Goal: Task Accomplishment & Management: Use online tool/utility

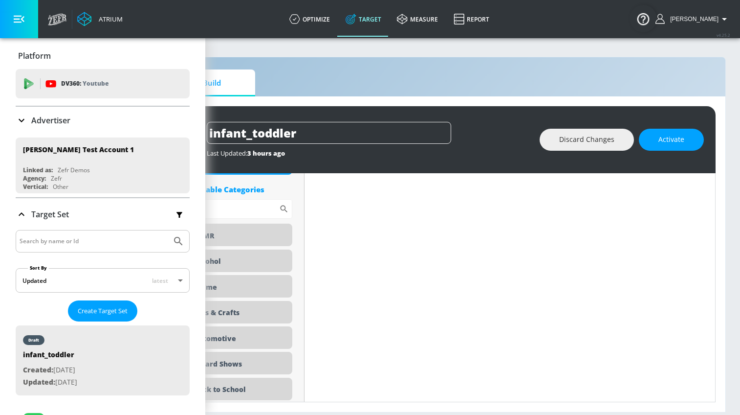
scroll to position [0, 83]
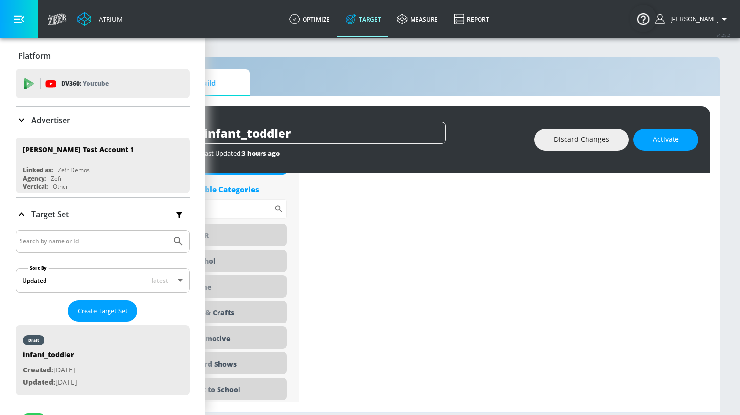
click at [9, 18] on button "button" at bounding box center [19, 19] width 38 height 38
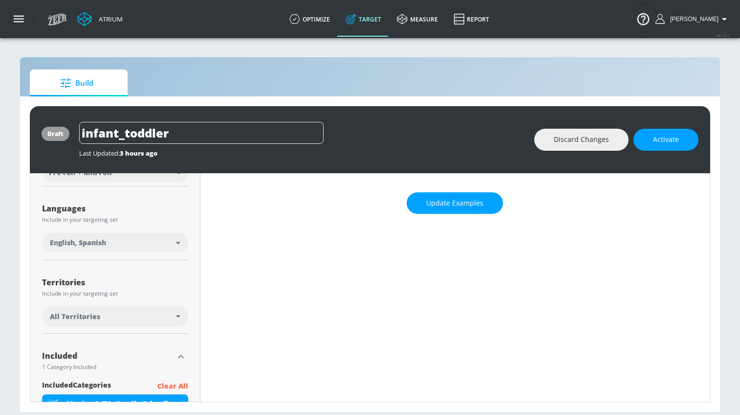
scroll to position [241, 0]
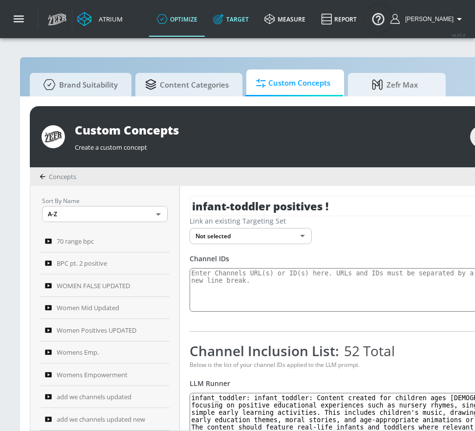
click at [242, 20] on link "Target" at bounding box center [230, 18] width 51 height 35
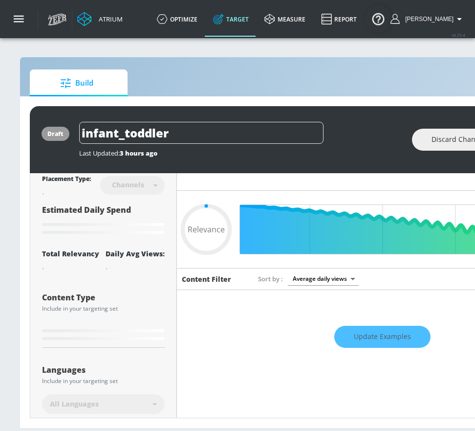
type input "0.6"
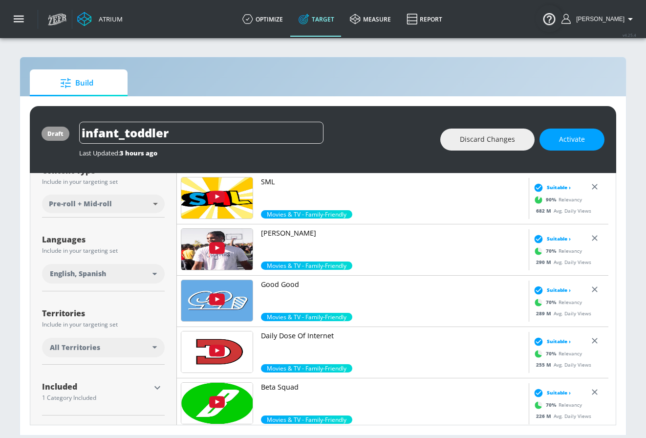
scroll to position [173, 0]
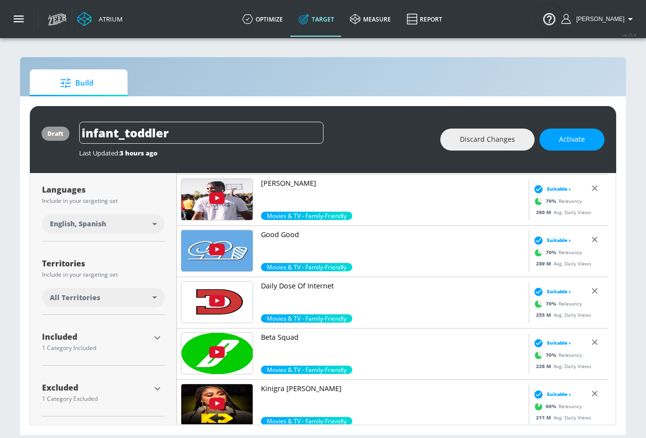
click at [160, 333] on icon "button" at bounding box center [158, 338] width 12 height 12
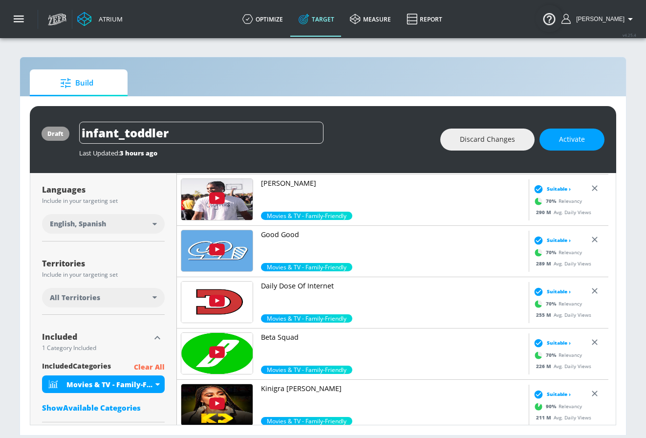
click at [147, 334] on div "Included" at bounding box center [96, 337] width 108 height 8
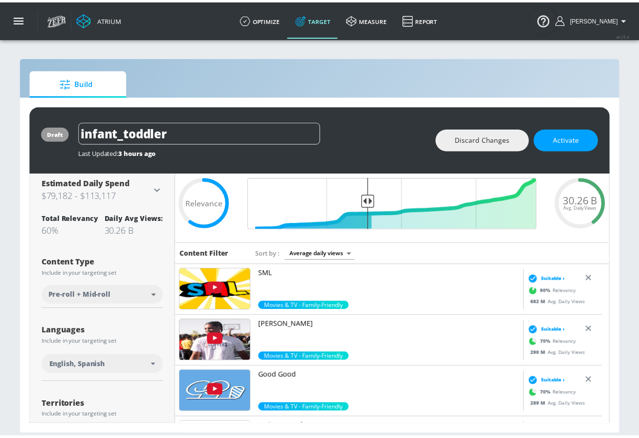
scroll to position [0, 0]
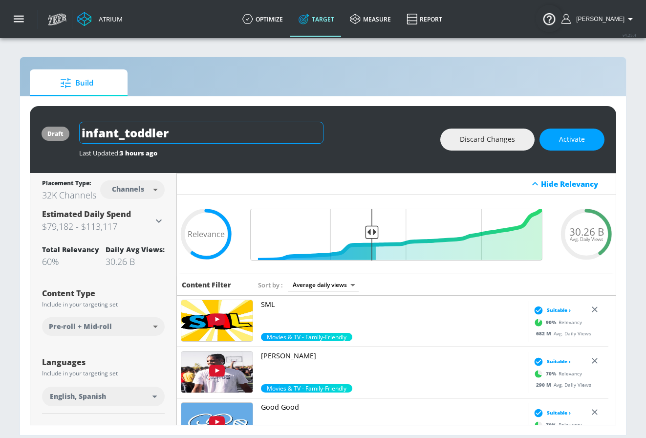
click at [232, 137] on input "infant_toddler" at bounding box center [201, 133] width 244 height 22
type input "family_friendly"
click at [316, 131] on icon "button" at bounding box center [314, 132] width 11 height 11
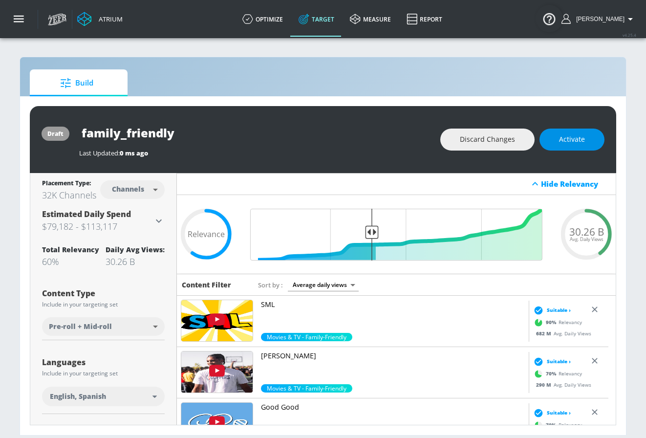
click at [475, 142] on span "Activate" at bounding box center [572, 139] width 26 height 12
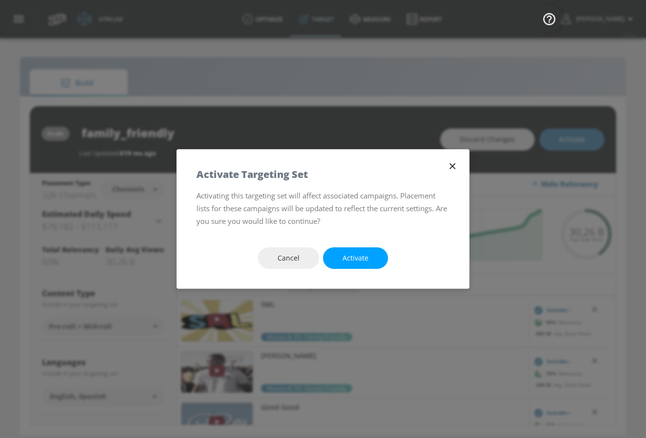
click at [361, 261] on span "Activate" at bounding box center [356, 258] width 26 height 12
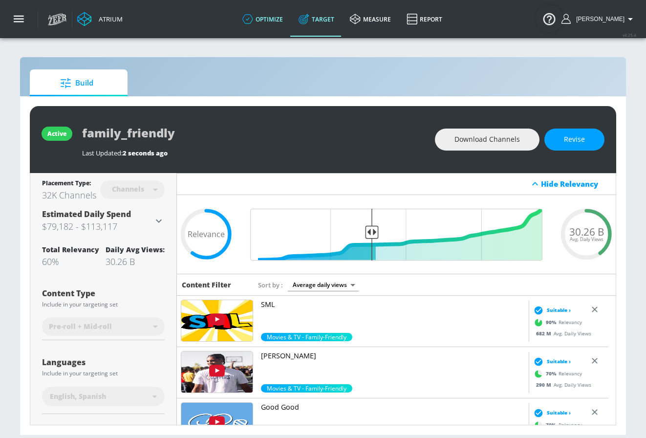
click at [291, 16] on link "optimize" at bounding box center [263, 18] width 56 height 35
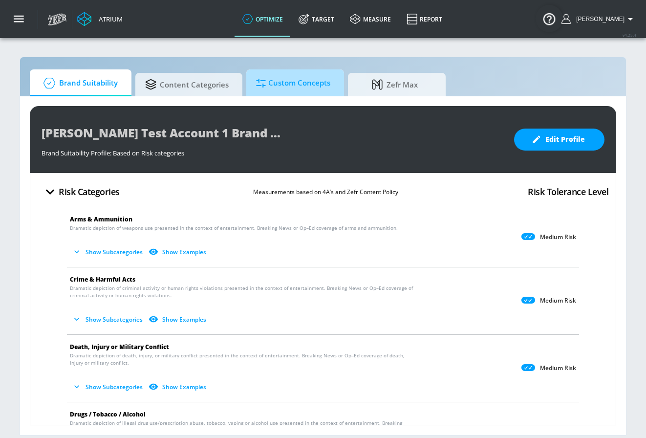
click at [321, 95] on link "Custom Concepts" at bounding box center [295, 82] width 98 height 27
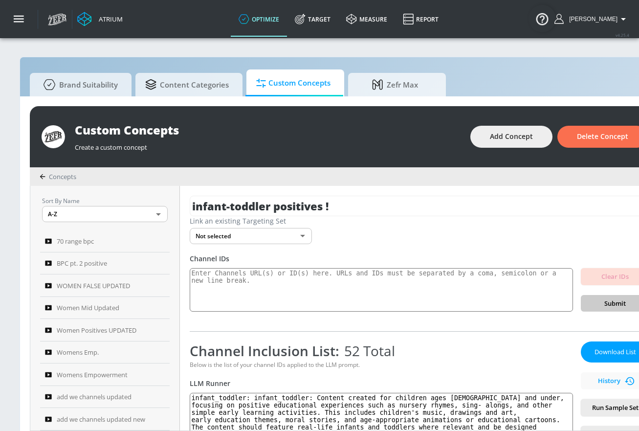
click at [475, 151] on div "Custom Concepts Create a custom concept Add Concept Delete Concept" at bounding box center [345, 136] width 630 height 61
click at [475, 135] on span "Add Concept" at bounding box center [511, 137] width 43 height 12
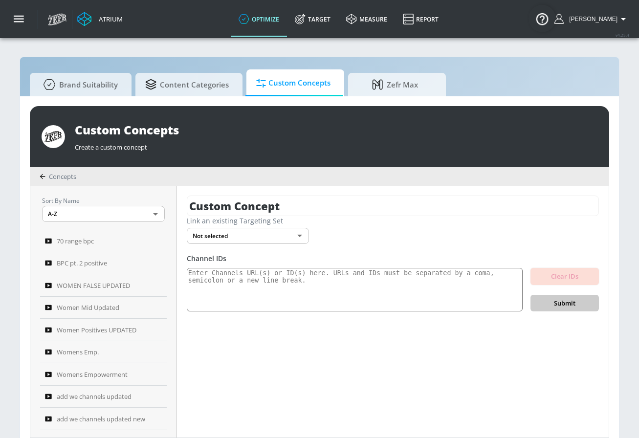
click at [335, 192] on div "Custom Concept Link an existing Targeting Set Not selected none ​ Channel IDs C…" at bounding box center [393, 312] width 432 height 252
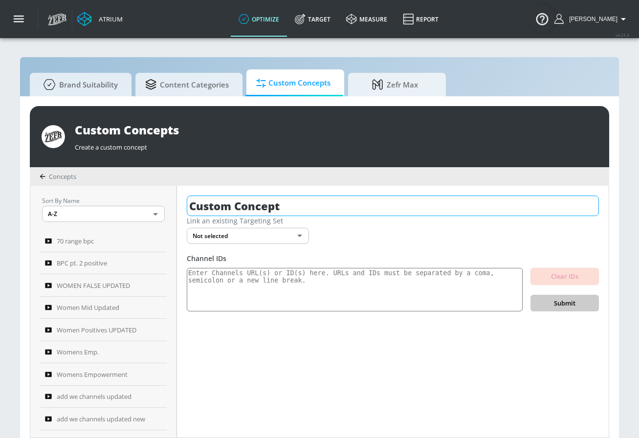
click at [335, 196] on input "Custom Concept" at bounding box center [393, 206] width 412 height 21
click at [332, 206] on input "Custom Concept" at bounding box center [393, 206] width 412 height 21
type input "f"
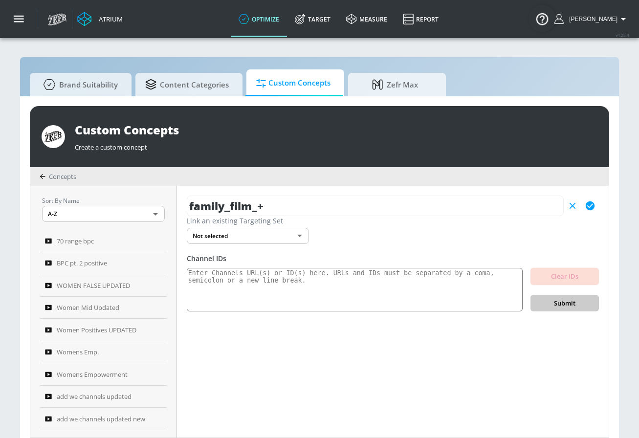
type input "family_film_+"
click at [475, 208] on icon "button" at bounding box center [590, 205] width 9 height 9
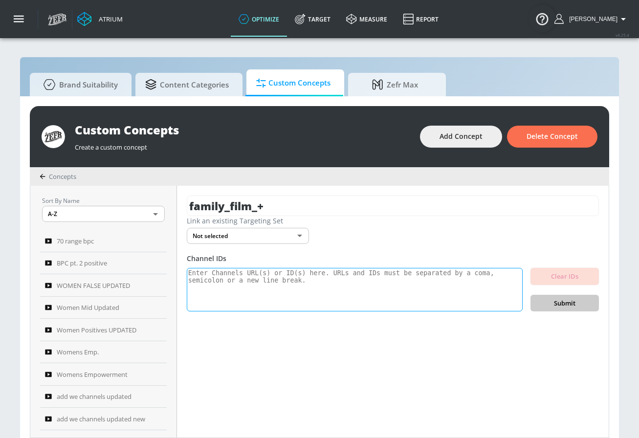
click at [286, 268] on textarea at bounding box center [355, 290] width 336 height 44
paste textarea "UCIrgJInjLS2BhlHOMDW7v0g UC6o7gcfmykOteXINHA__y9Q UC58THrzR7acIrPjPAeIYlaA UC4u…"
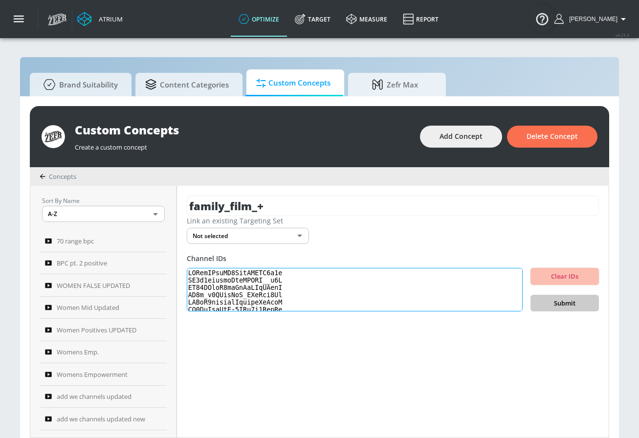
scroll to position [337, 0]
type textarea "UCIrgJInjLS2BhlHOMDW7v0g UC6o7gcfmykOteXINHA__y9Q UC58THrzR7acIrPjPAeIYlaA UC4u…"
click at [475, 305] on span "Submit" at bounding box center [564, 303] width 53 height 11
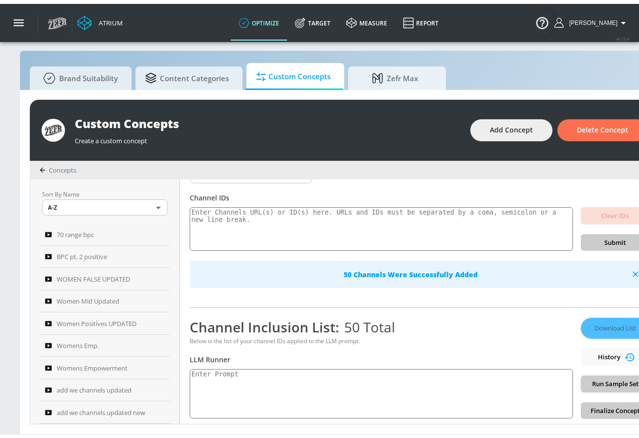
scroll to position [106, 0]
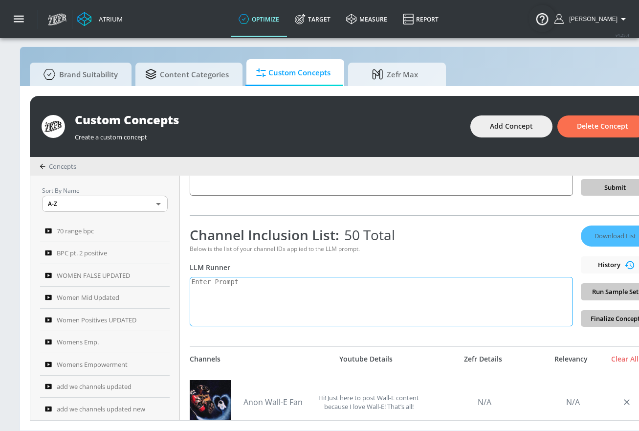
click at [278, 277] on textarea at bounding box center [381, 301] width 383 height 49
paste textarea ""film_family": "Content suitable for family viewing in movies and television.","
drag, startPoint x: 233, startPoint y: 280, endPoint x: 165, endPoint y: 280, distance: 68.0
click at [165, 280] on div "Sort By Name A-Z ASC ​ 70 range bpc BPC pt. 2 positive WOMEN FALSE UPDATED Wome…" at bounding box center [344, 298] width 629 height 244
click at [242, 281] on textarea "film_family": "Content suitable for family viewing in movies and television."," at bounding box center [381, 301] width 383 height 49
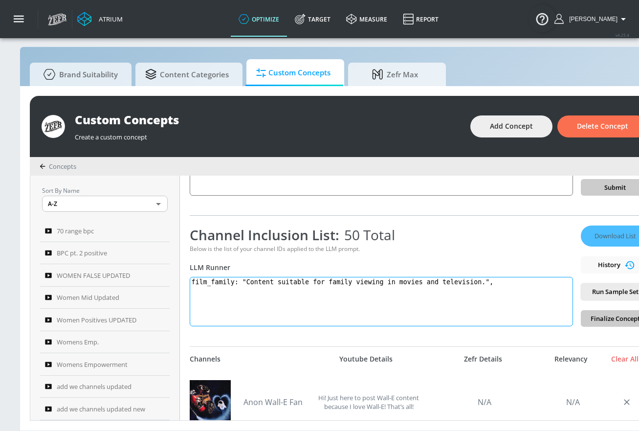
click at [251, 281] on textarea "film_family: "Content suitable for family viewing in movies and television."," at bounding box center [381, 301] width 383 height 49
click at [475, 285] on textarea "film_family: Content suitable for family viewing in movies and television."," at bounding box center [381, 301] width 383 height 49
type textarea "film_family: Content suitable for family viewing in movies and television."
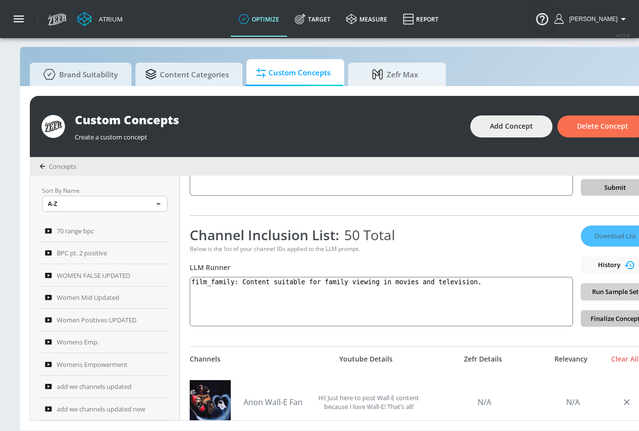
click at [475, 289] on span "Run Sample Set" at bounding box center [615, 291] width 53 height 11
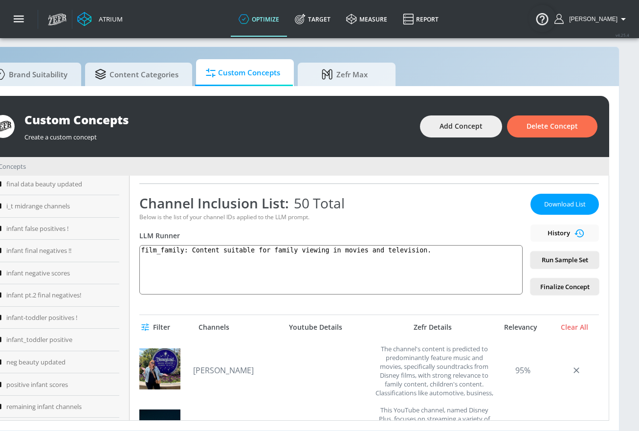
scroll to position [136, 0]
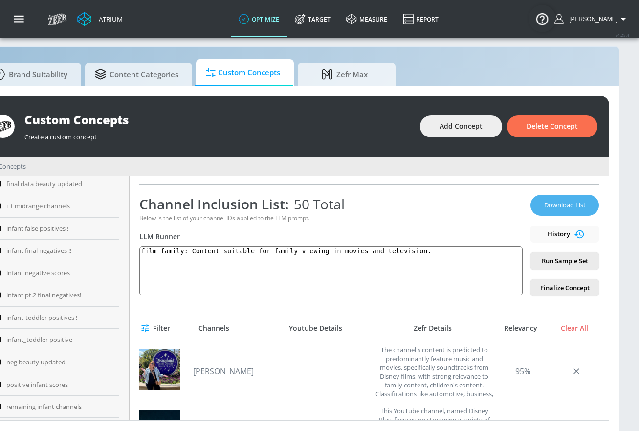
click at [475, 201] on span "Download List" at bounding box center [564, 204] width 49 height 11
